Goal: Understand process/instructions: Learn how to perform a task or action

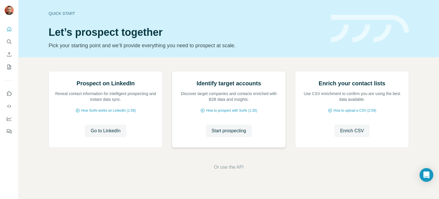
scroll to position [48, 0]
click at [112, 134] on span "Go to LinkedIn" at bounding box center [106, 130] width 30 height 7
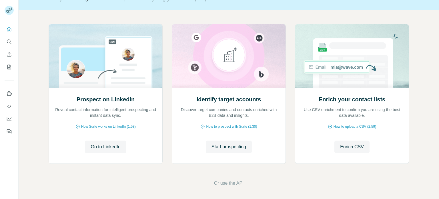
scroll to position [48, 0]
